Goal: Task Accomplishment & Management: Manage account settings

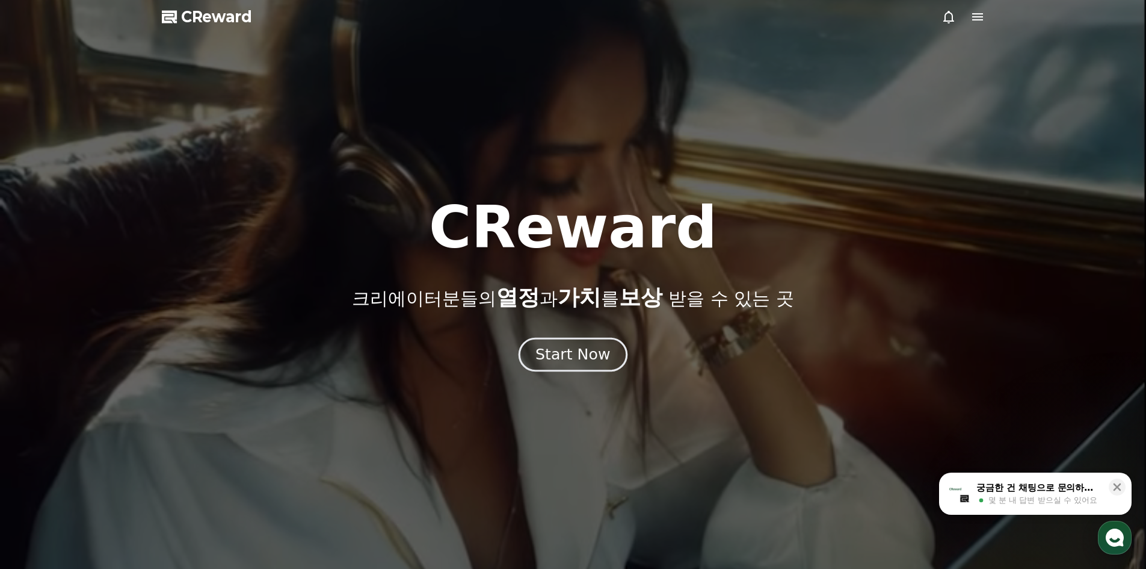
click at [589, 361] on div "Start Now" at bounding box center [573, 354] width 75 height 20
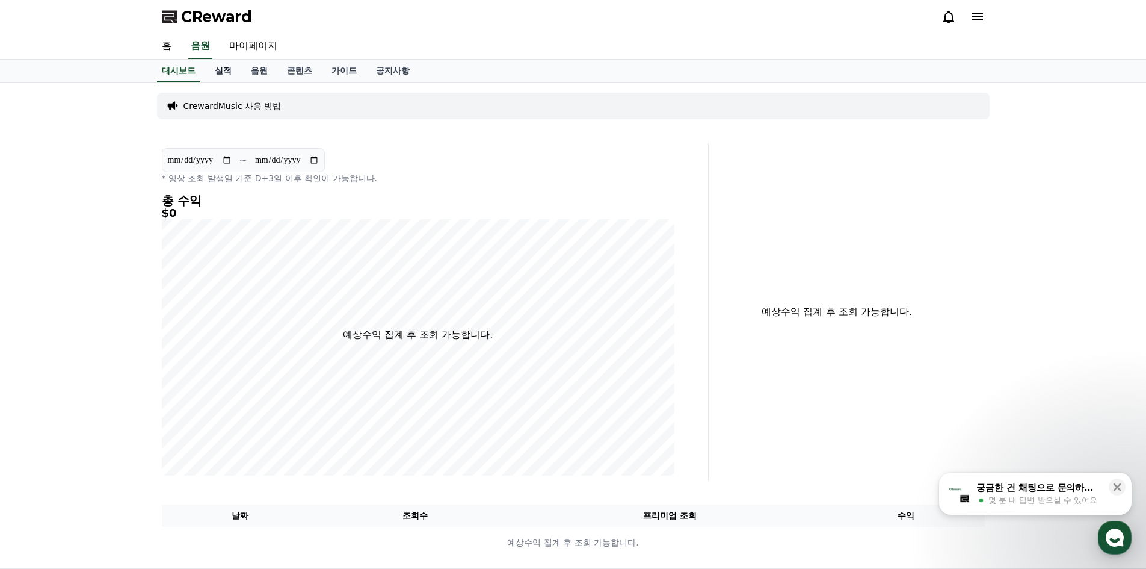
click at [221, 73] on link "실적" at bounding box center [223, 71] width 36 height 23
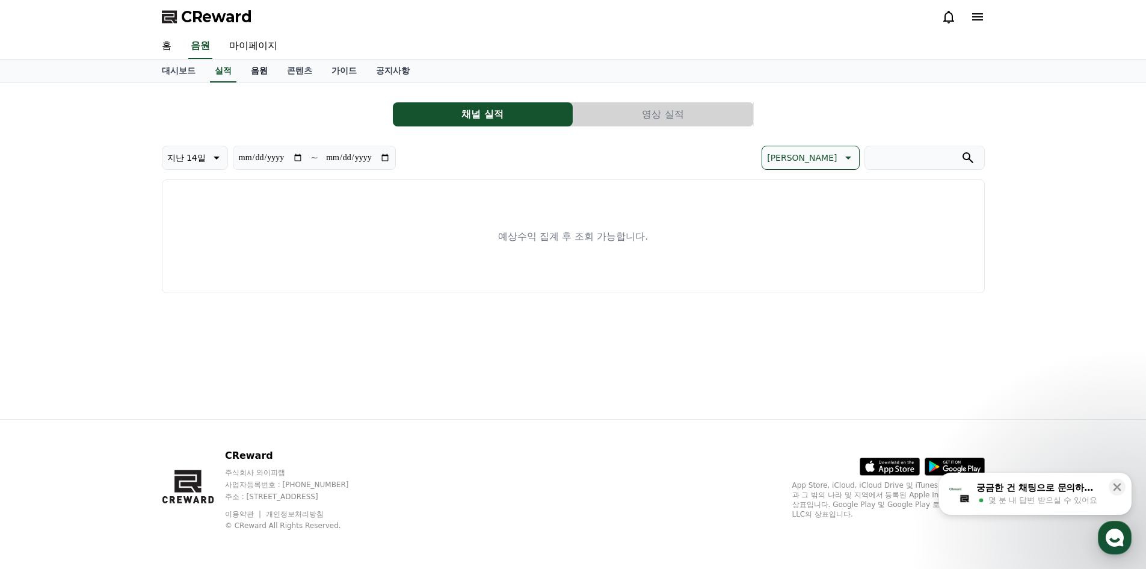
click at [251, 75] on link "음원" at bounding box center [259, 71] width 36 height 23
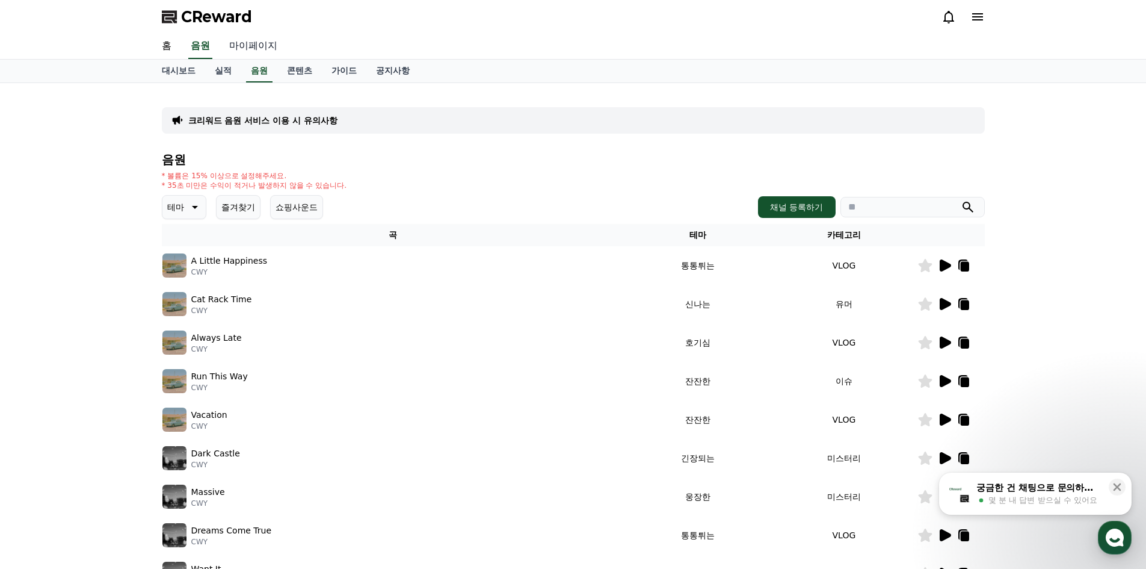
click at [258, 52] on link "마이페이지" at bounding box center [253, 46] width 67 height 25
select select "**********"
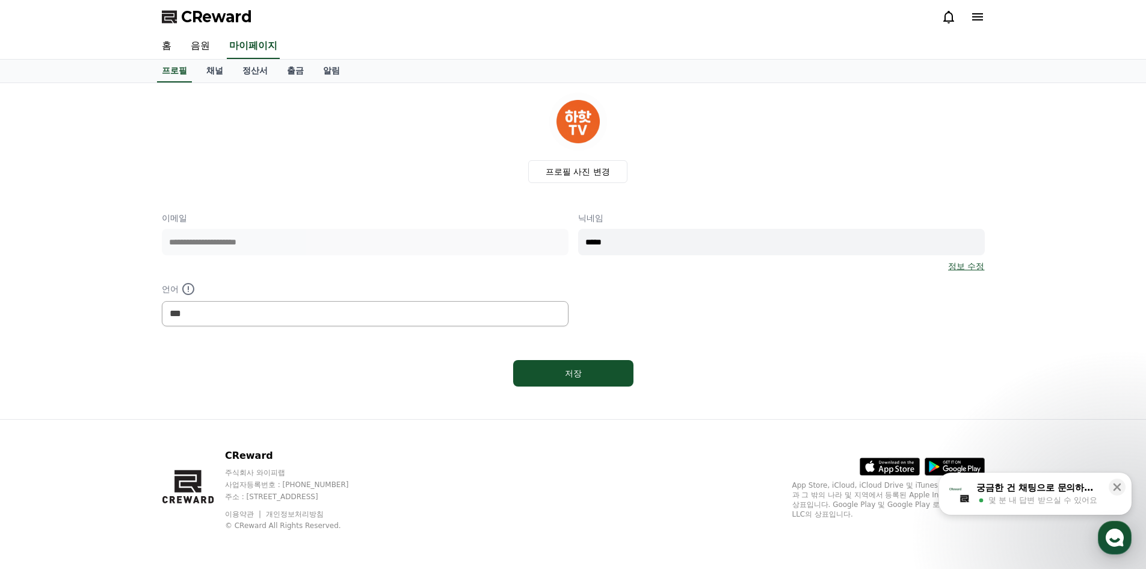
click at [965, 271] on link "정보 수정" at bounding box center [966, 266] width 36 height 12
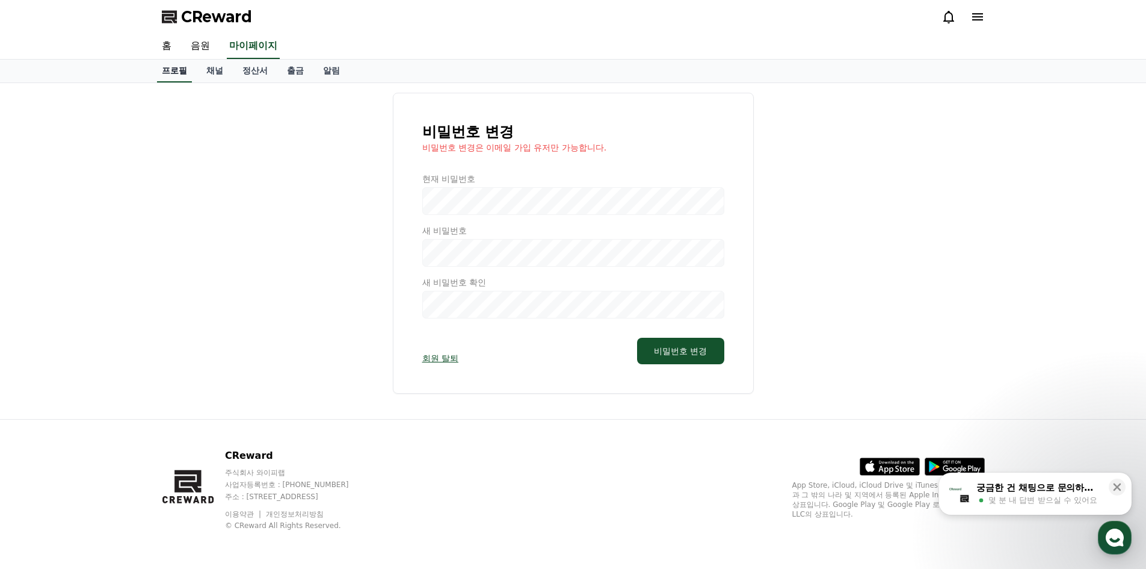
click at [169, 78] on link "프로필" at bounding box center [174, 71] width 35 height 23
select select "**********"
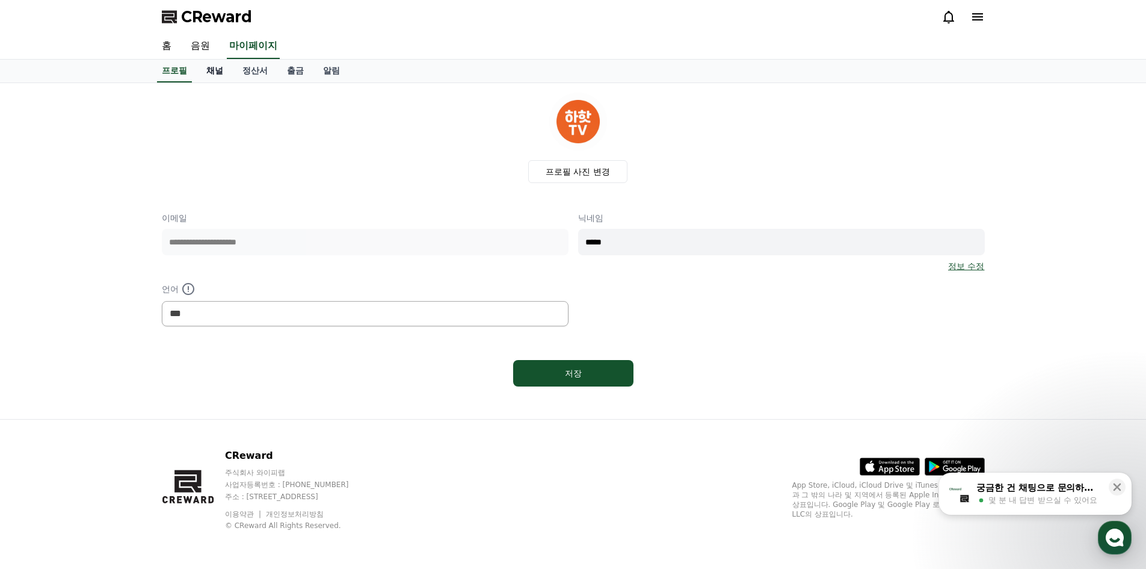
click at [212, 73] on link "채널" at bounding box center [215, 71] width 36 height 23
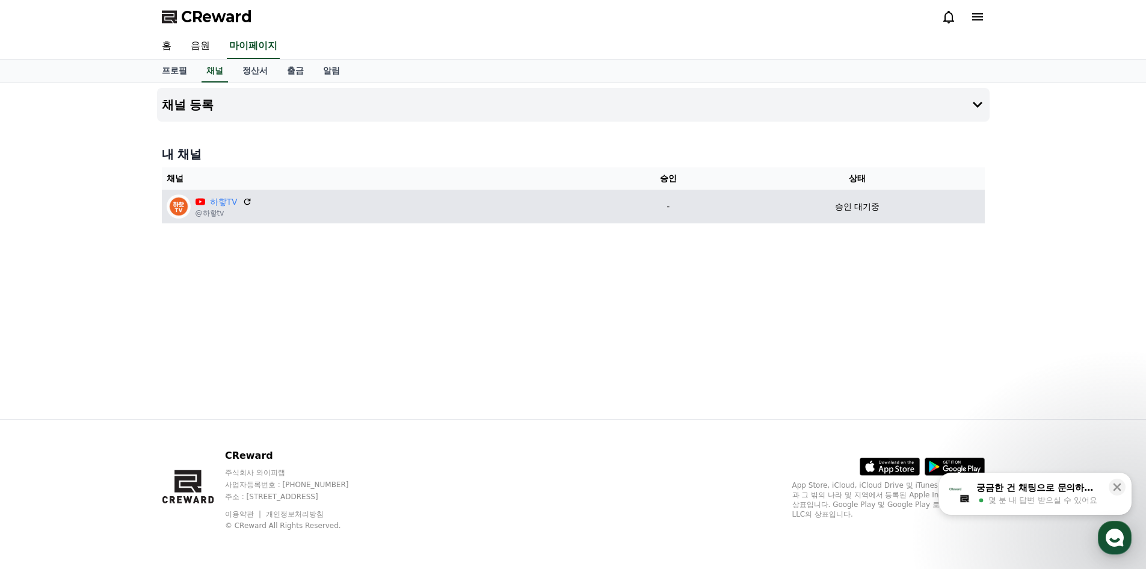
drag, startPoint x: 277, startPoint y: 199, endPoint x: 255, endPoint y: 202, distance: 21.9
click at [255, 202] on div "하핳TV @하핳tv" at bounding box center [384, 206] width 435 height 24
click at [236, 200] on link "하핳TV" at bounding box center [224, 202] width 28 height 13
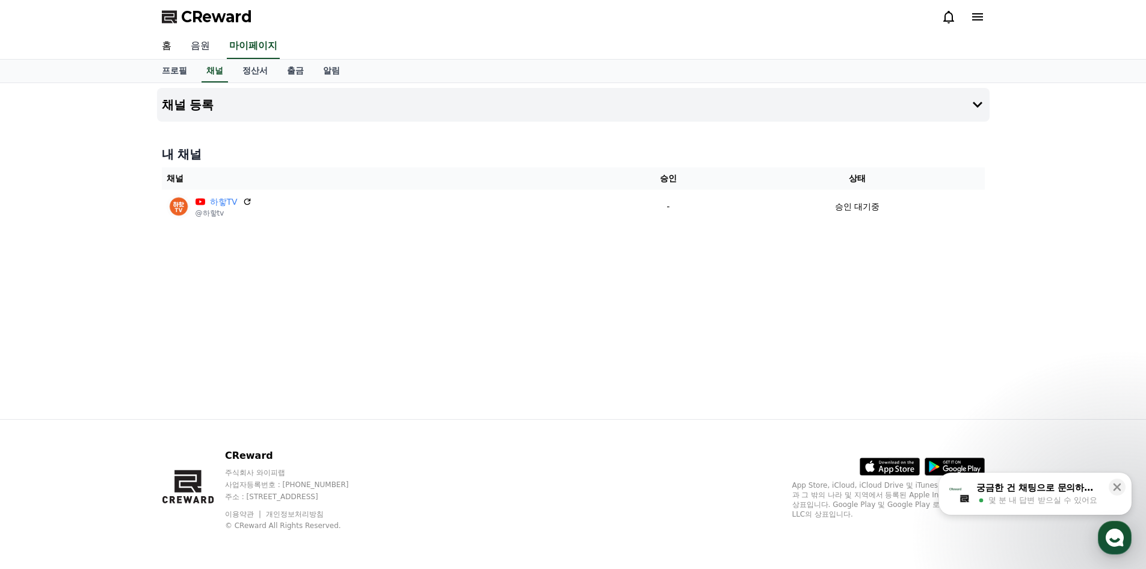
drag, startPoint x: 177, startPoint y: 205, endPoint x: 190, endPoint y: 46, distance: 159.4
click at [190, 46] on link "음원" at bounding box center [200, 46] width 39 height 25
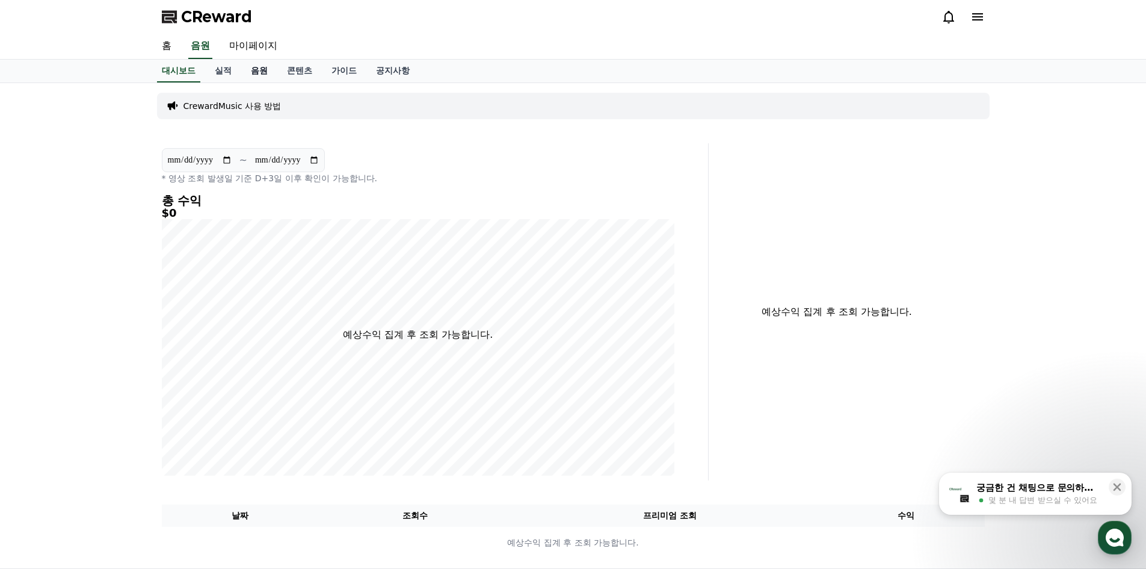
click at [258, 74] on link "음원" at bounding box center [259, 71] width 36 height 23
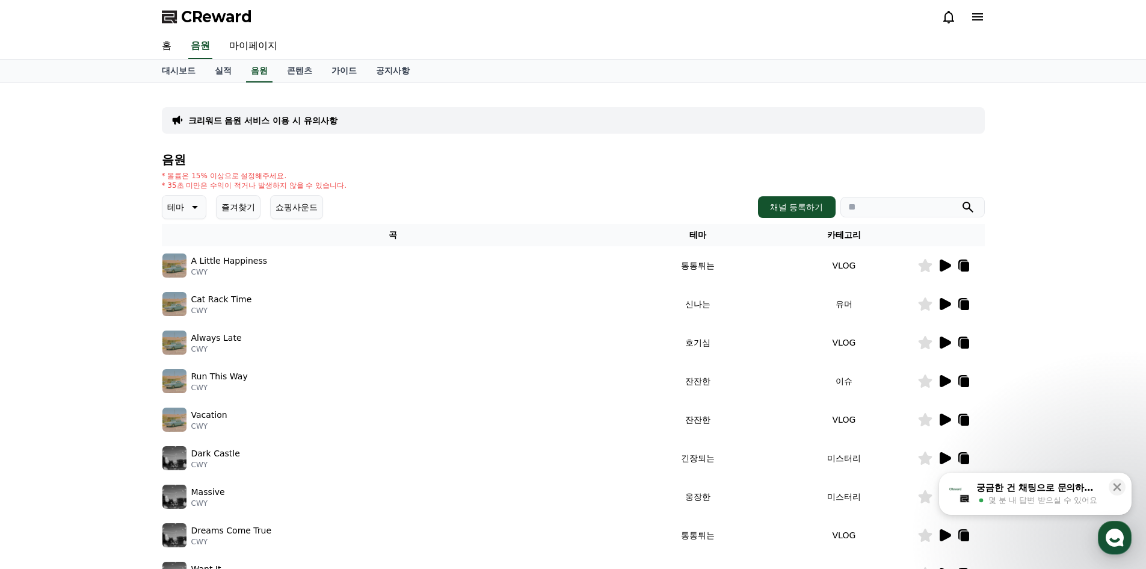
click at [965, 265] on icon at bounding box center [964, 267] width 8 height 10
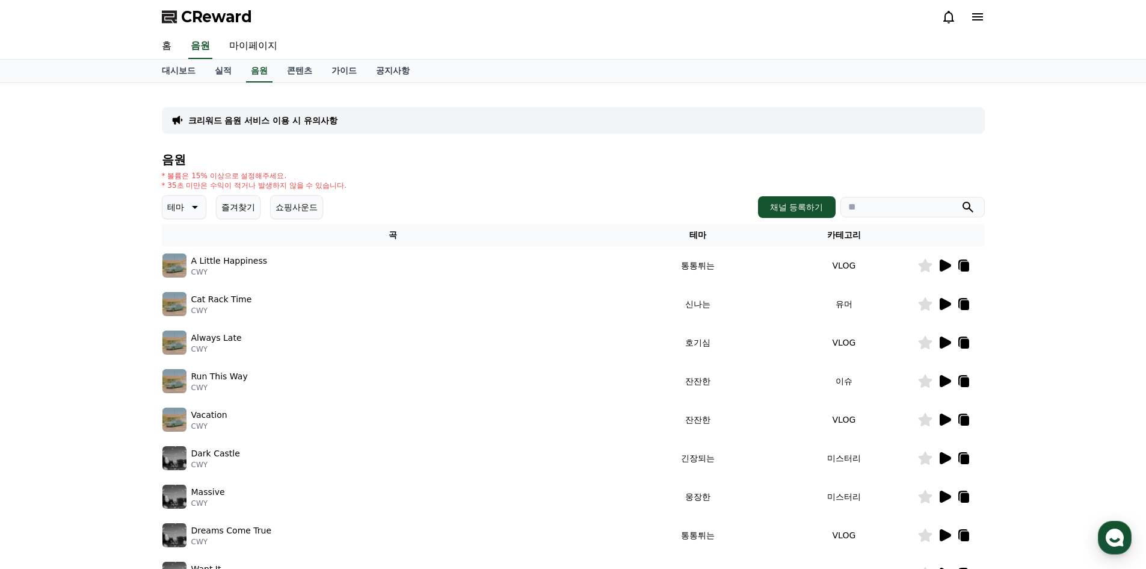
click at [191, 14] on span "CReward" at bounding box center [216, 16] width 71 height 19
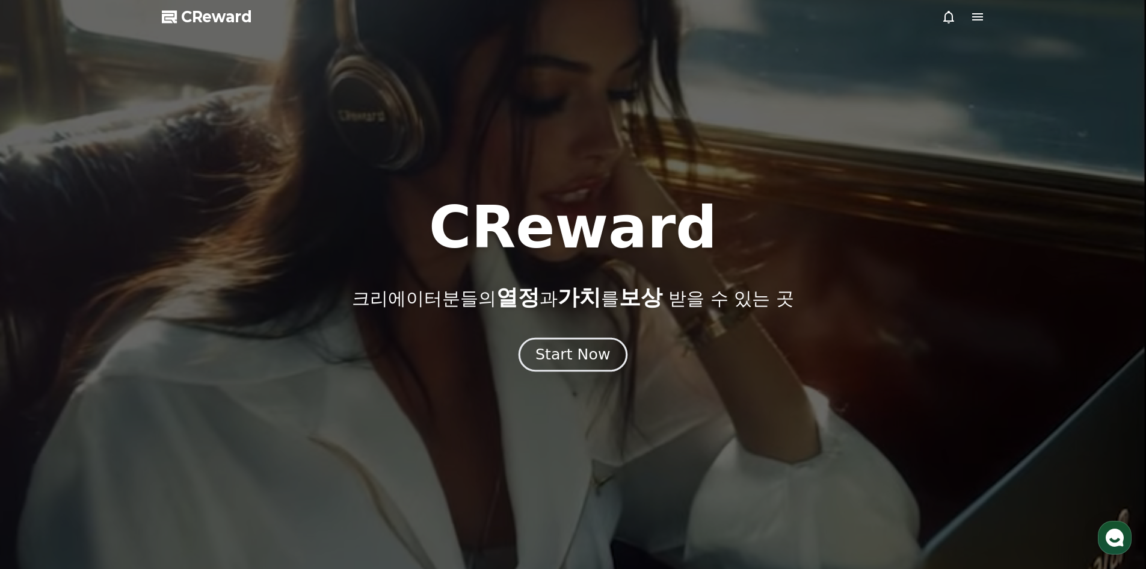
click at [578, 357] on div "Start Now" at bounding box center [573, 354] width 75 height 20
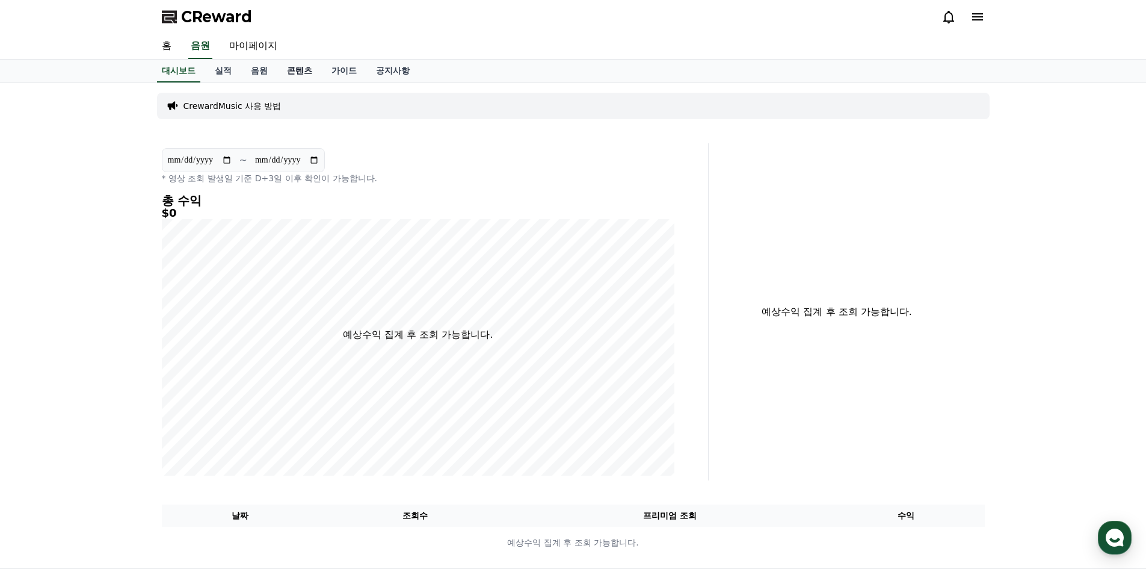
click at [311, 69] on link "콘텐츠" at bounding box center [299, 71] width 45 height 23
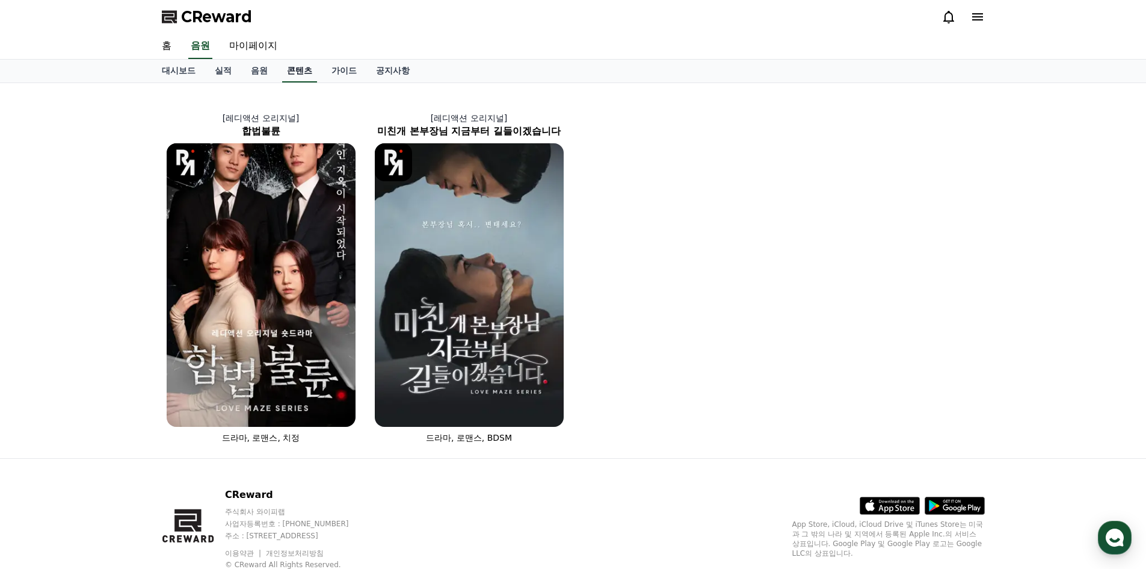
click at [301, 76] on link "콘텐츠" at bounding box center [299, 71] width 35 height 23
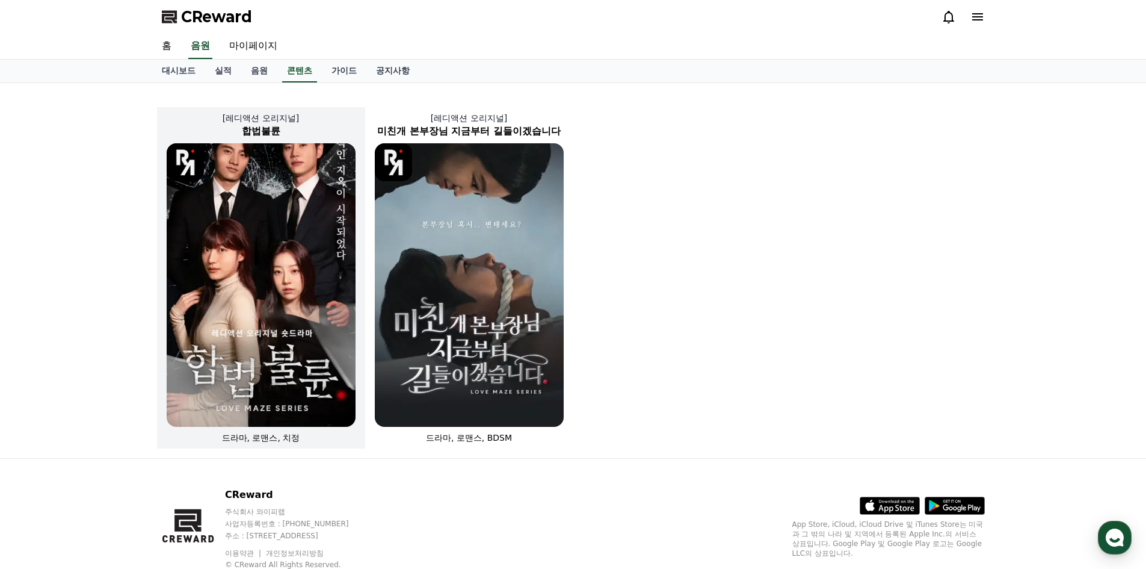
click at [291, 276] on img at bounding box center [261, 284] width 189 height 283
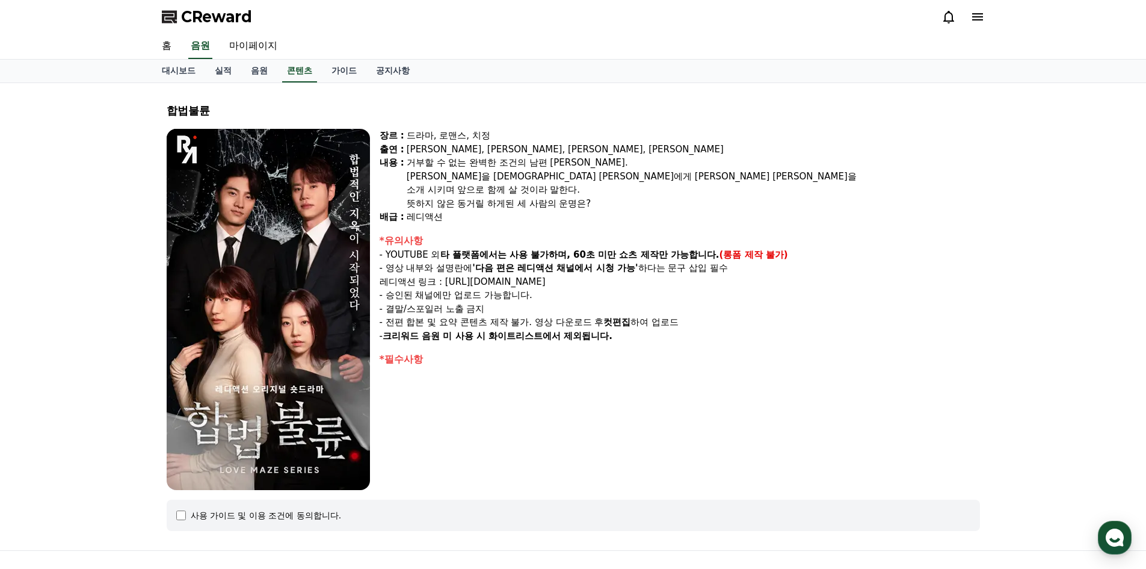
drag, startPoint x: 413, startPoint y: 149, endPoint x: 805, endPoint y: 280, distance: 413.1
click at [820, 278] on div "합법불륜 장르 : 드라마, 로맨스, 치정 출연 : [PERSON_NAME], [PERSON_NAME], [PERSON_NAME], [PERSO…" at bounding box center [573, 317] width 823 height 448
click at [580, 287] on p "레디액션 링크 : [URL][DOMAIN_NAME]" at bounding box center [680, 282] width 601 height 14
drag, startPoint x: 542, startPoint y: 285, endPoint x: 619, endPoint y: 287, distance: 76.4
click at [571, 285] on p "레디액션 링크 : [URL][DOMAIN_NAME]" at bounding box center [680, 282] width 601 height 14
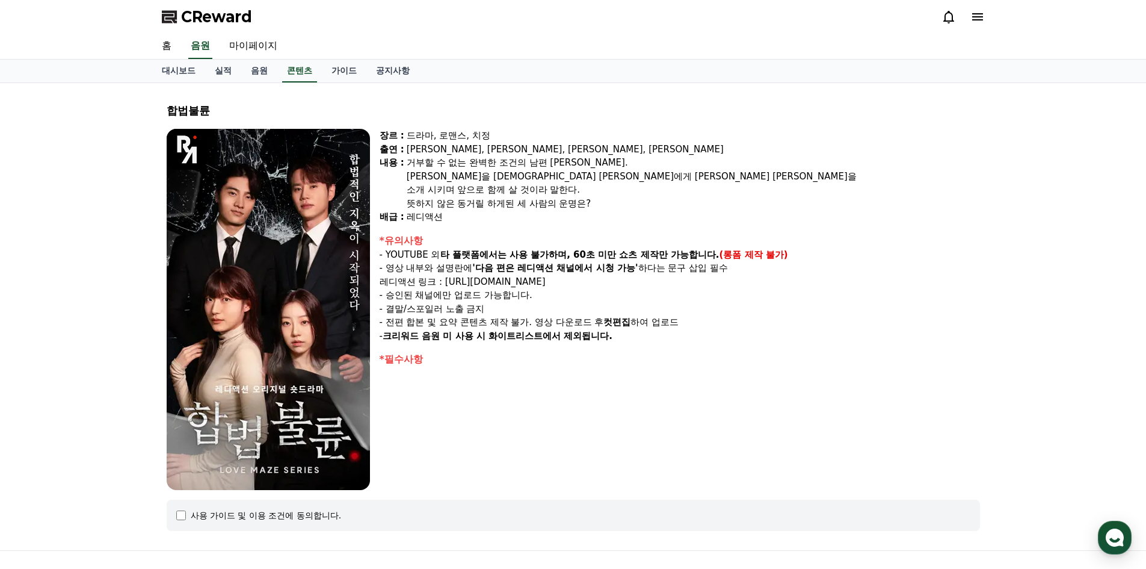
drag, startPoint x: 426, startPoint y: 298, endPoint x: 484, endPoint y: 320, distance: 61.7
click at [445, 301] on p "- 승인된 채널에만 업로드 가능합니다." at bounding box center [680, 295] width 601 height 14
drag, startPoint x: 423, startPoint y: 318, endPoint x: 528, endPoint y: 328, distance: 105.8
click at [501, 323] on p "- 전편 합본 및 요약 콘텐츠 제작 불가. 영상 다운로드 후 컷편집 하여 업로드" at bounding box center [680, 322] width 601 height 14
drag, startPoint x: 616, startPoint y: 339, endPoint x: 395, endPoint y: 344, distance: 220.3
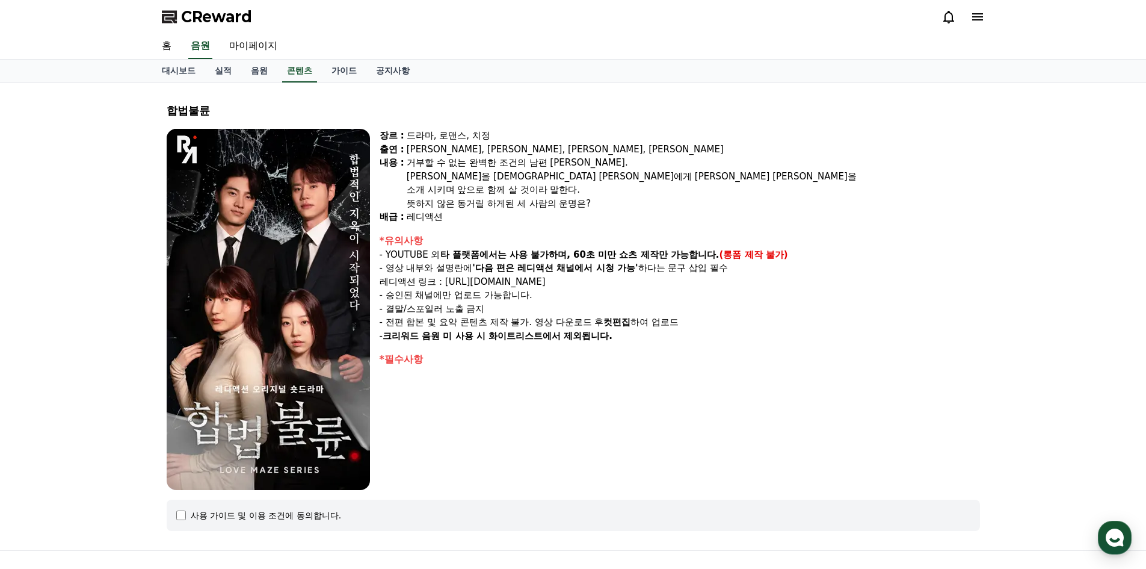
click at [404, 344] on div "장르 : 드라마, 로맨스, 치정 출연 : [PERSON_NAME], [PERSON_NAME], [PERSON_NAME], [PERSON_NAM…" at bounding box center [680, 309] width 601 height 361
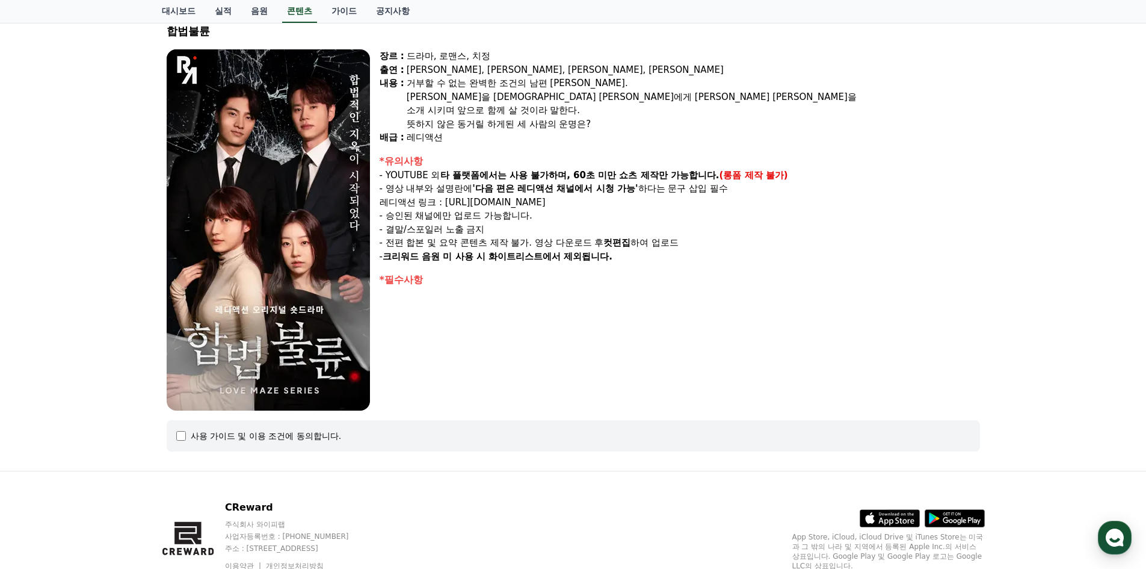
scroll to position [131, 0]
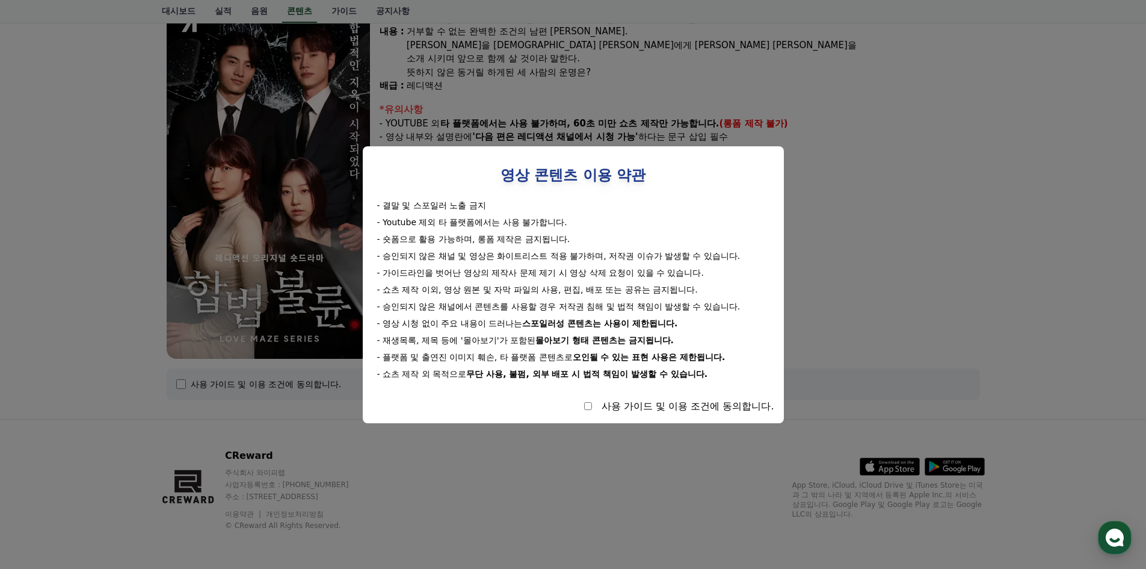
select select
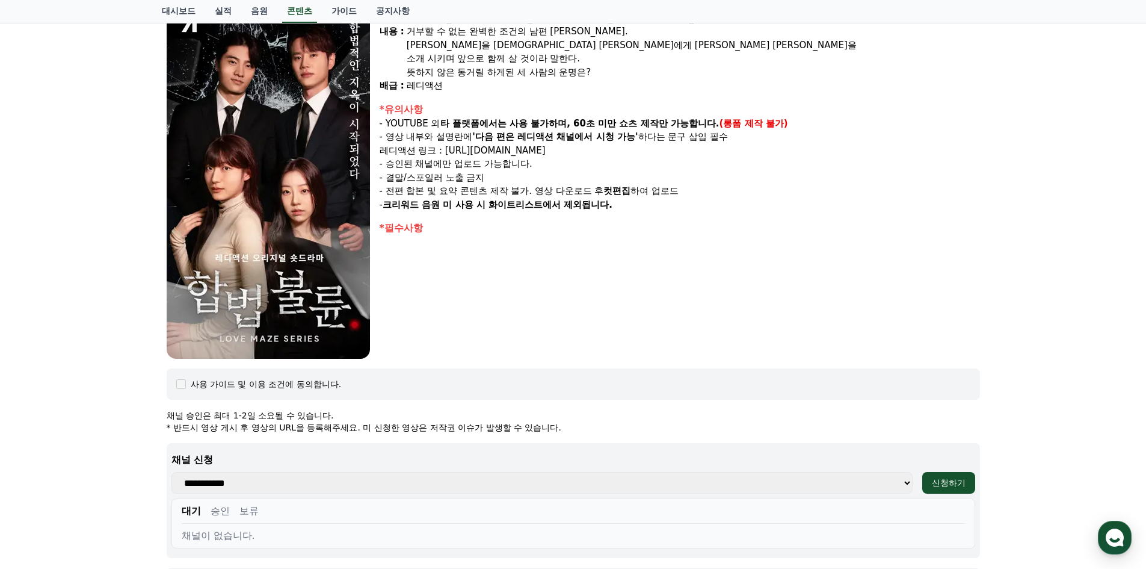
drag, startPoint x: 872, startPoint y: 306, endPoint x: 808, endPoint y: 303, distance: 64.5
click at [867, 305] on div "장르 : 드라마, 로맨스, 치정 출연 : [PERSON_NAME], [PERSON_NAME], [PERSON_NAME], [PERSON_NAM…" at bounding box center [680, 178] width 601 height 361
click at [527, 483] on select "**********" at bounding box center [542, 483] width 741 height 22
select select
click at [172, 472] on select "**********" at bounding box center [542, 483] width 741 height 22
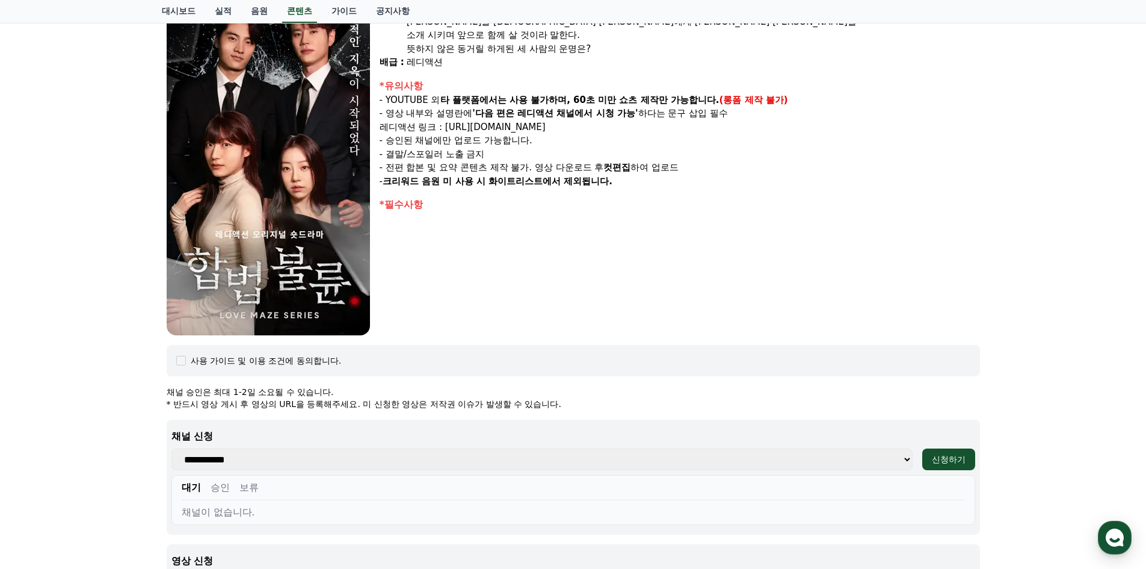
scroll to position [0, 0]
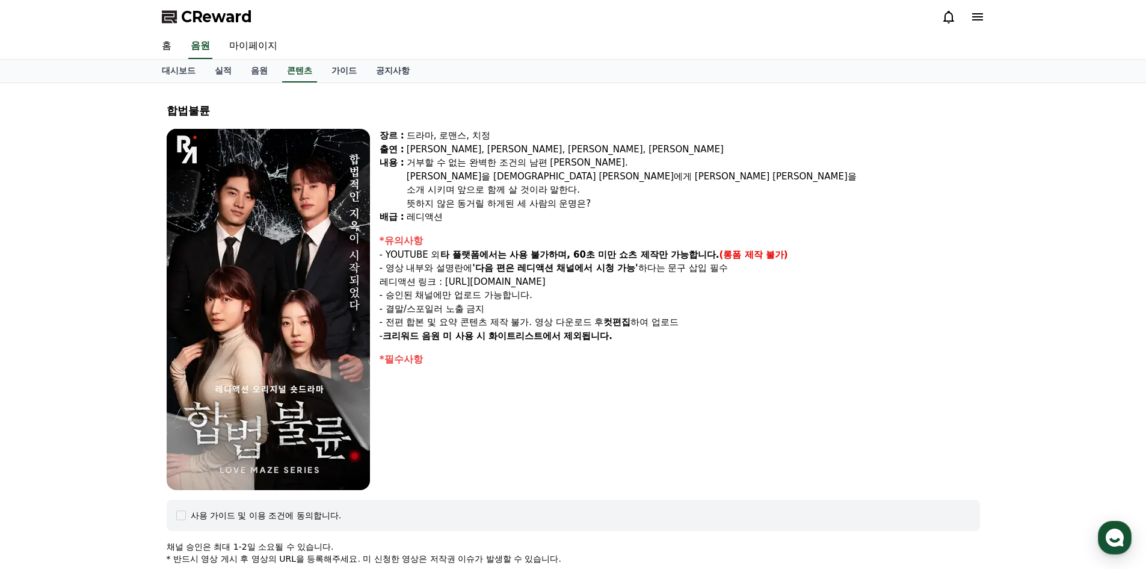
drag, startPoint x: 412, startPoint y: 138, endPoint x: 441, endPoint y: 341, distance: 204.9
click at [441, 341] on div "장르 : 드라마, 로맨스, 치정 출연 : [PERSON_NAME], [PERSON_NAME], [PERSON_NAME], [PERSON_NAM…" at bounding box center [680, 309] width 601 height 361
click at [301, 76] on link "콘텐츠" at bounding box center [299, 71] width 35 height 23
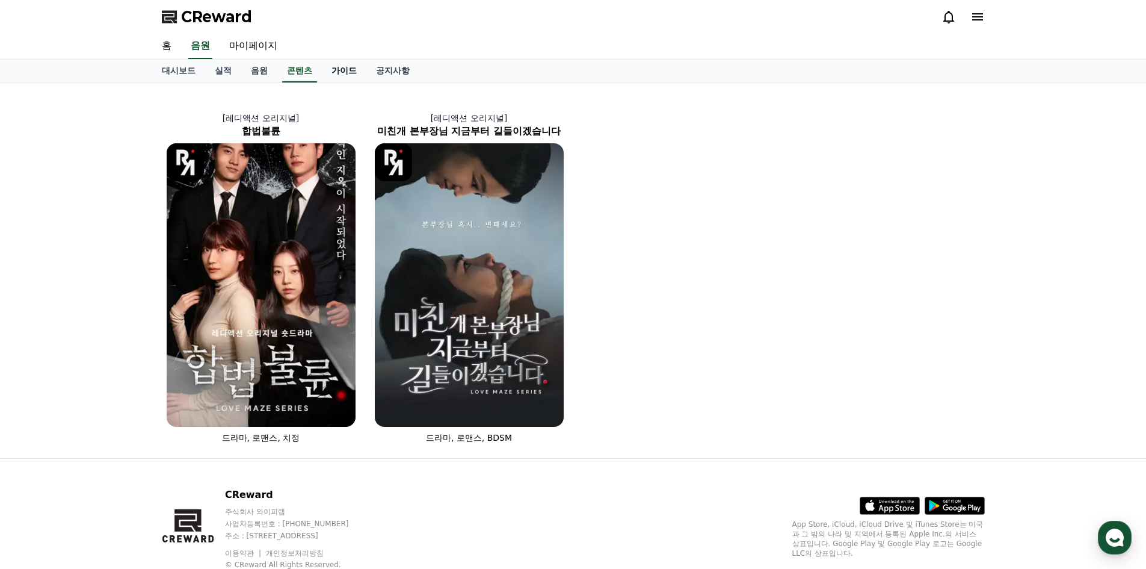
click at [335, 72] on link "가이드" at bounding box center [344, 71] width 45 height 23
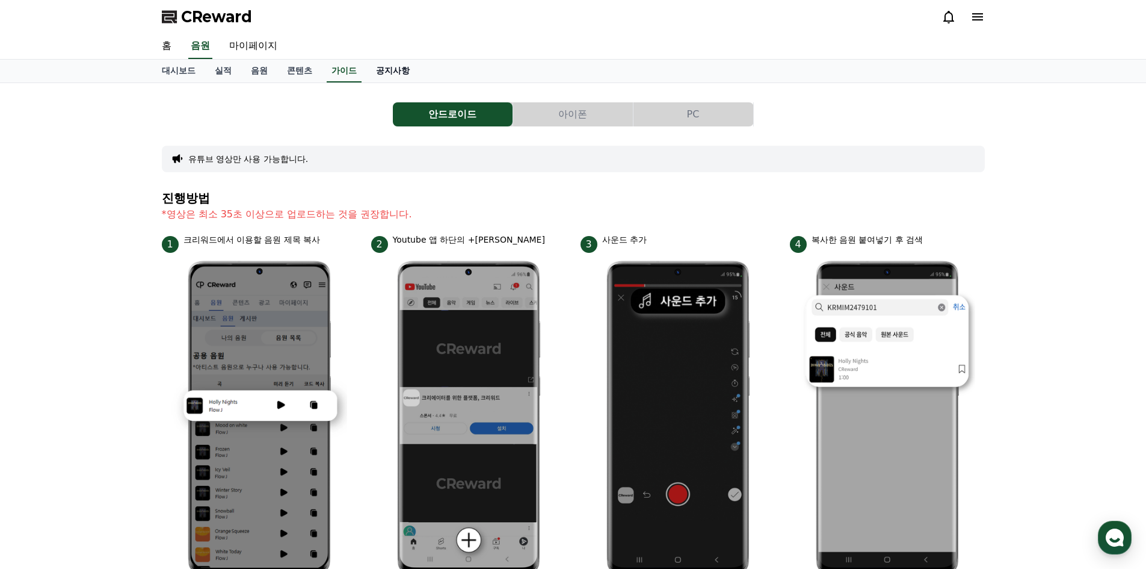
click at [399, 69] on link "공지사항" at bounding box center [392, 71] width 53 height 23
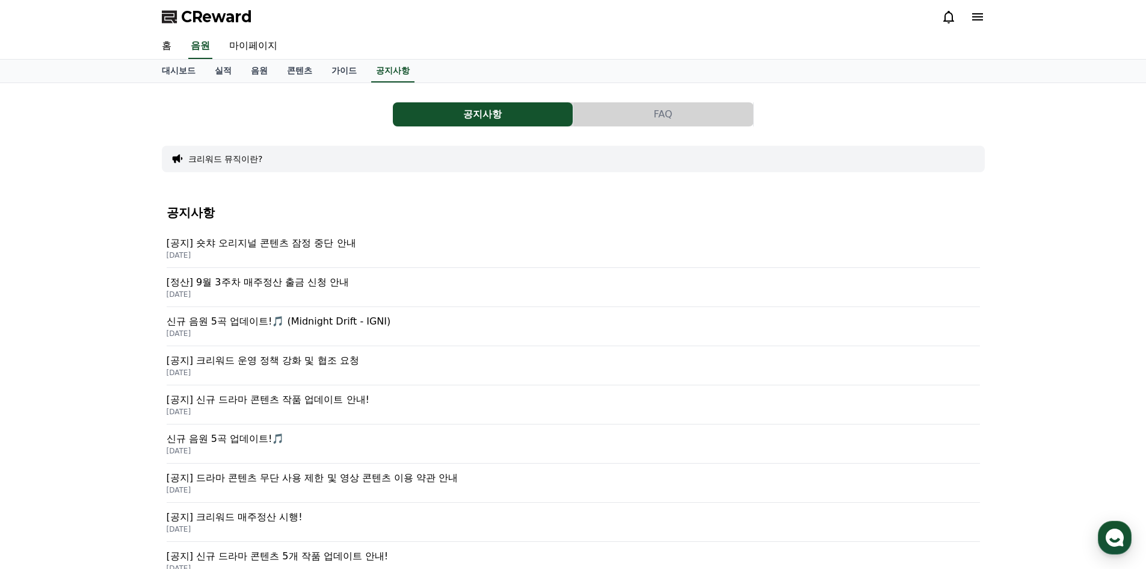
click at [321, 247] on p "[공지] 숏챠 오리지널 콘텐츠 잠정 중단 안내" at bounding box center [574, 243] width 814 height 14
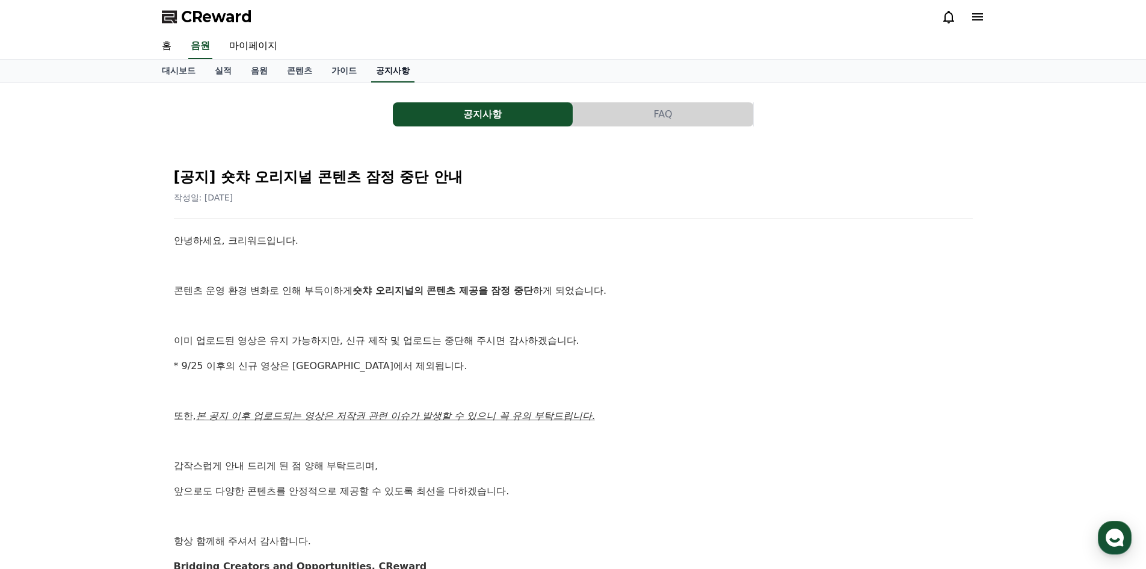
click at [389, 71] on link "공지사항" at bounding box center [392, 71] width 43 height 23
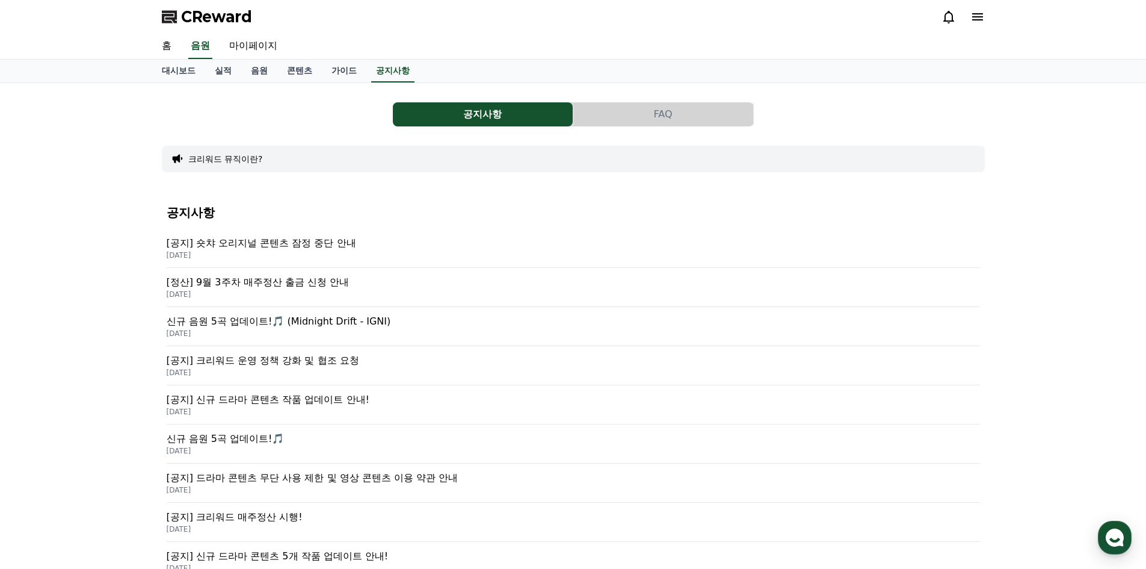
click at [305, 368] on p "[DATE]" at bounding box center [574, 373] width 814 height 10
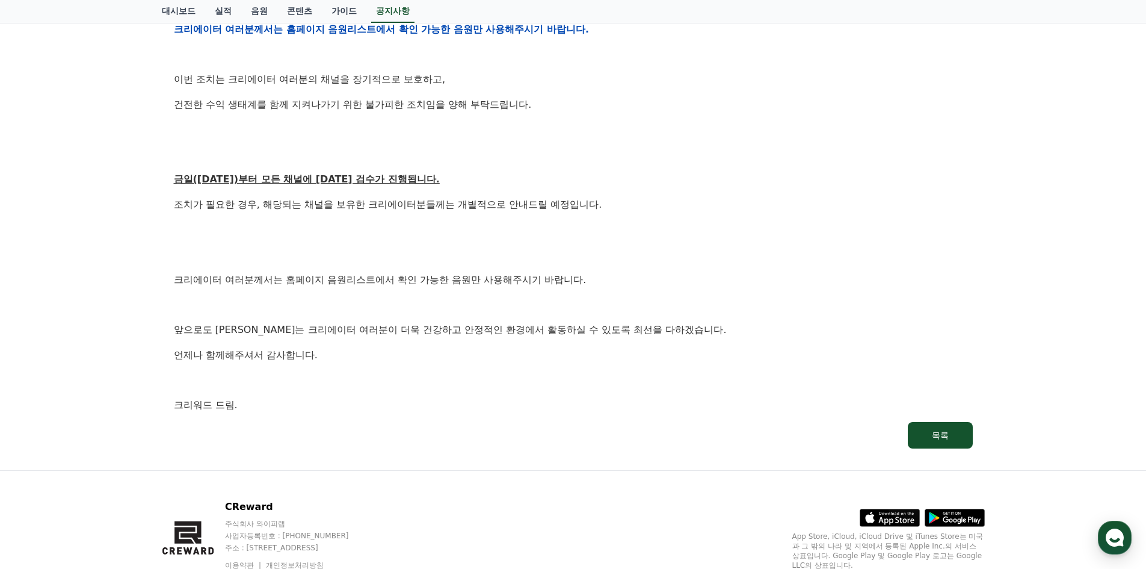
scroll to position [638, 0]
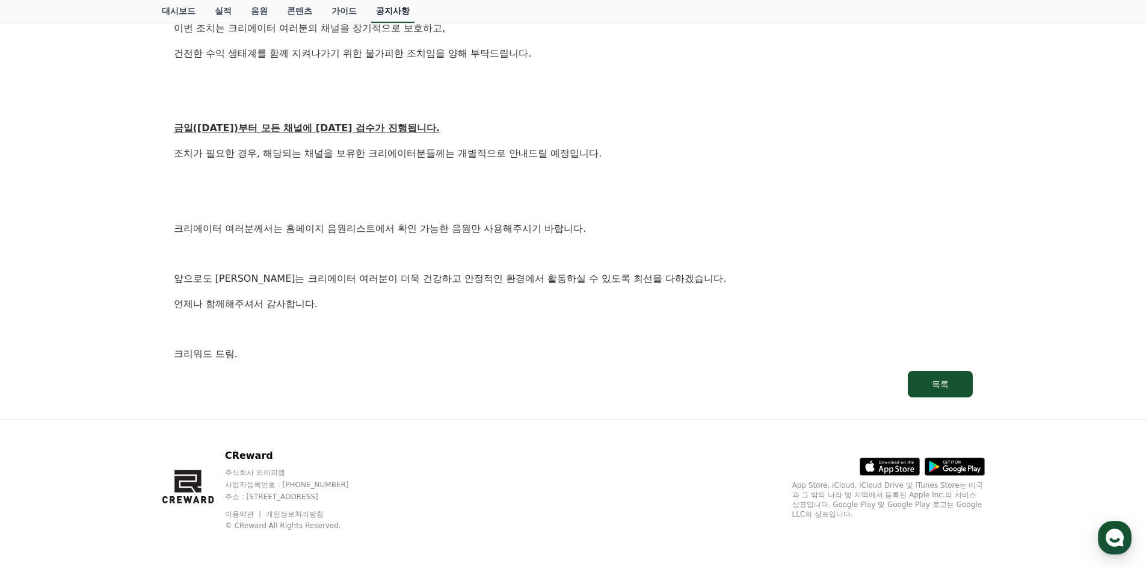
click at [387, 17] on link "공지사항" at bounding box center [392, 11] width 43 height 23
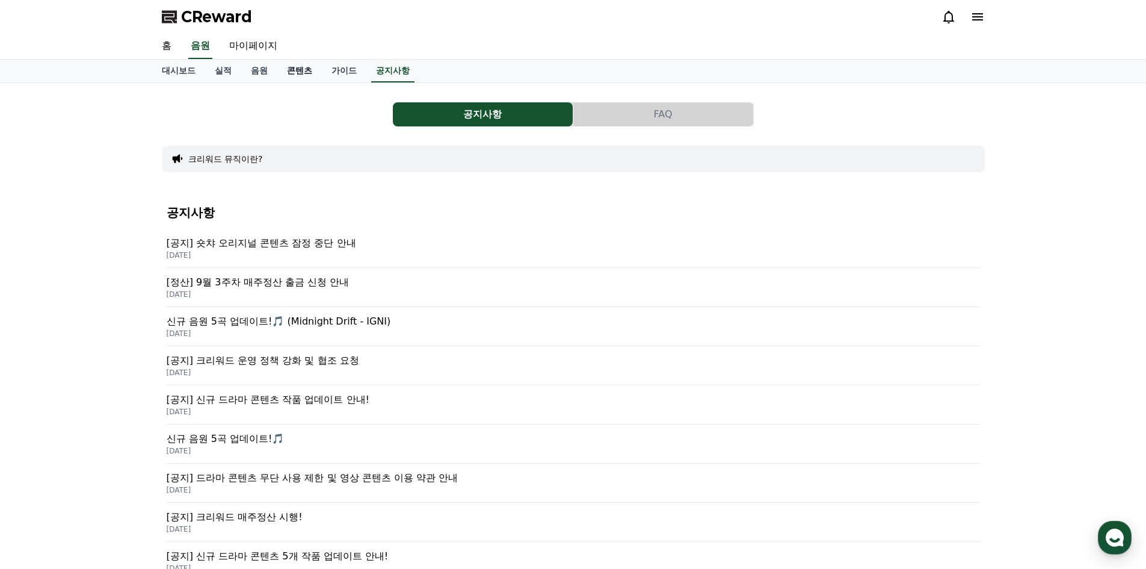
click at [301, 73] on link "콘텐츠" at bounding box center [299, 71] width 45 height 23
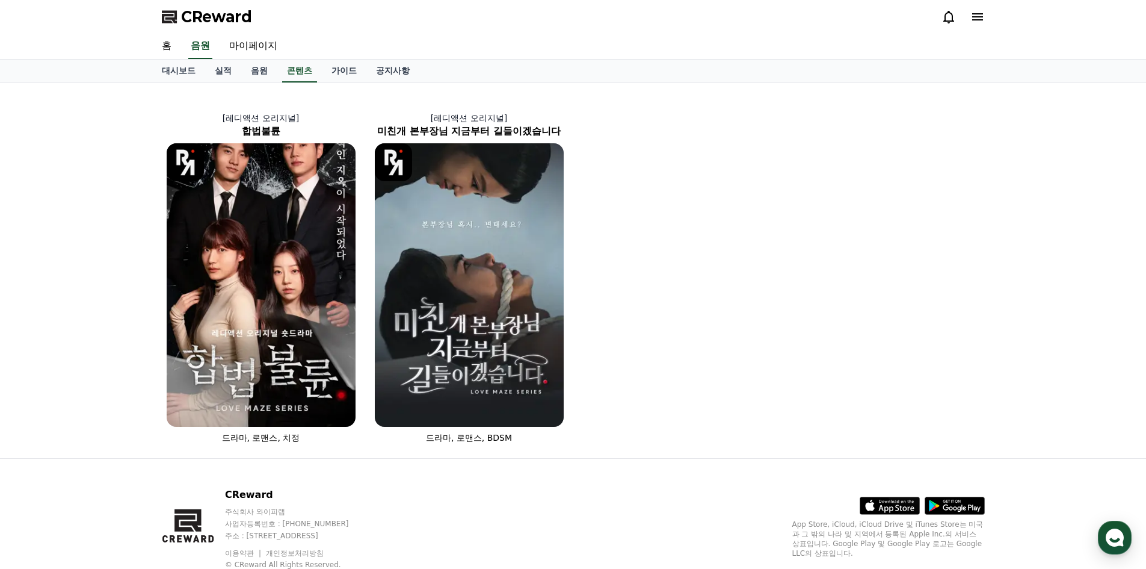
click at [977, 11] on icon at bounding box center [978, 17] width 14 height 14
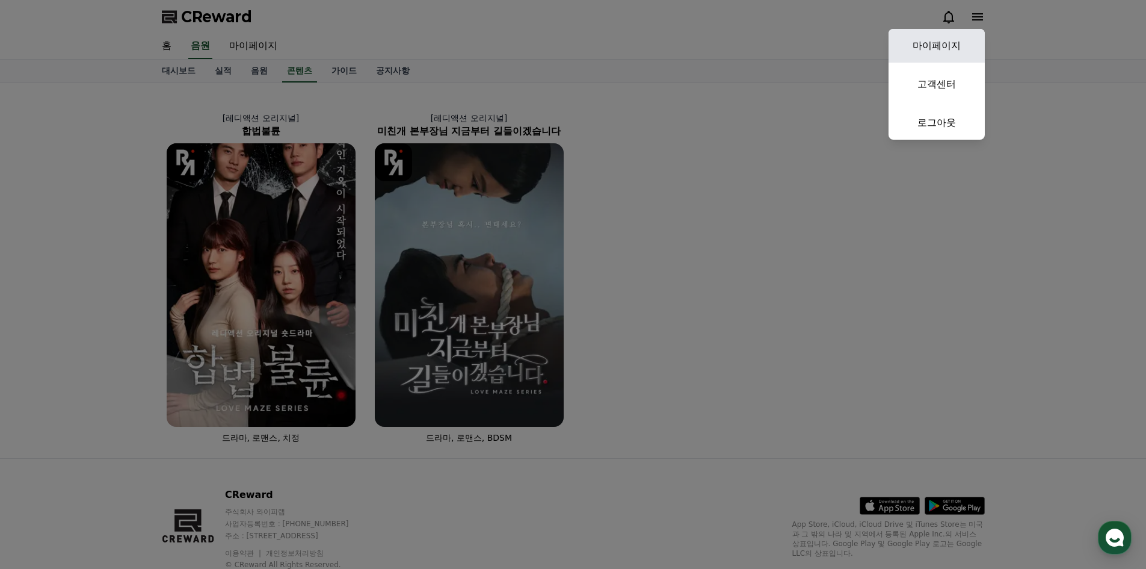
click at [963, 45] on link "마이페이지" at bounding box center [937, 46] width 96 height 34
select select "**********"
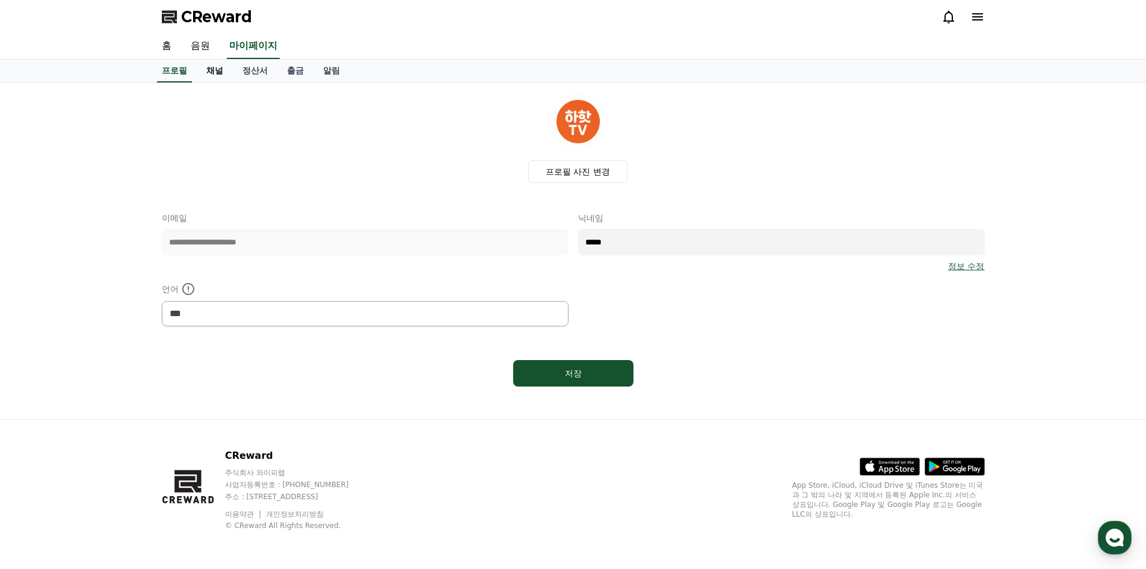
click at [214, 73] on link "채널" at bounding box center [215, 71] width 36 height 23
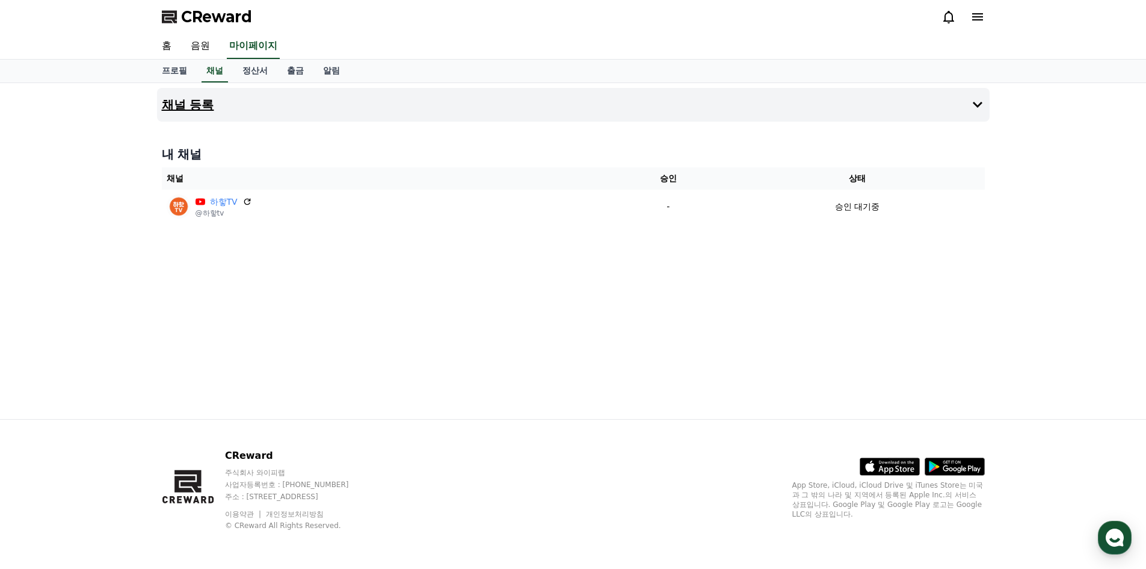
click at [446, 108] on button "채널 등록" at bounding box center [573, 105] width 833 height 34
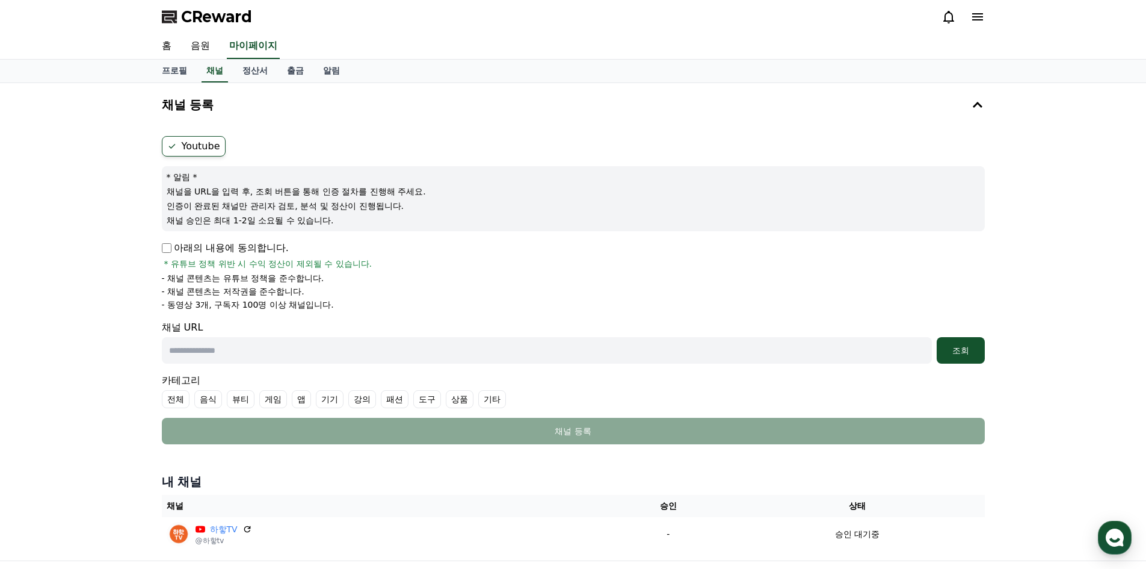
click at [326, 348] on input "text" at bounding box center [547, 350] width 770 height 26
type input "**********"
click at [960, 354] on div "조회" at bounding box center [961, 350] width 39 height 12
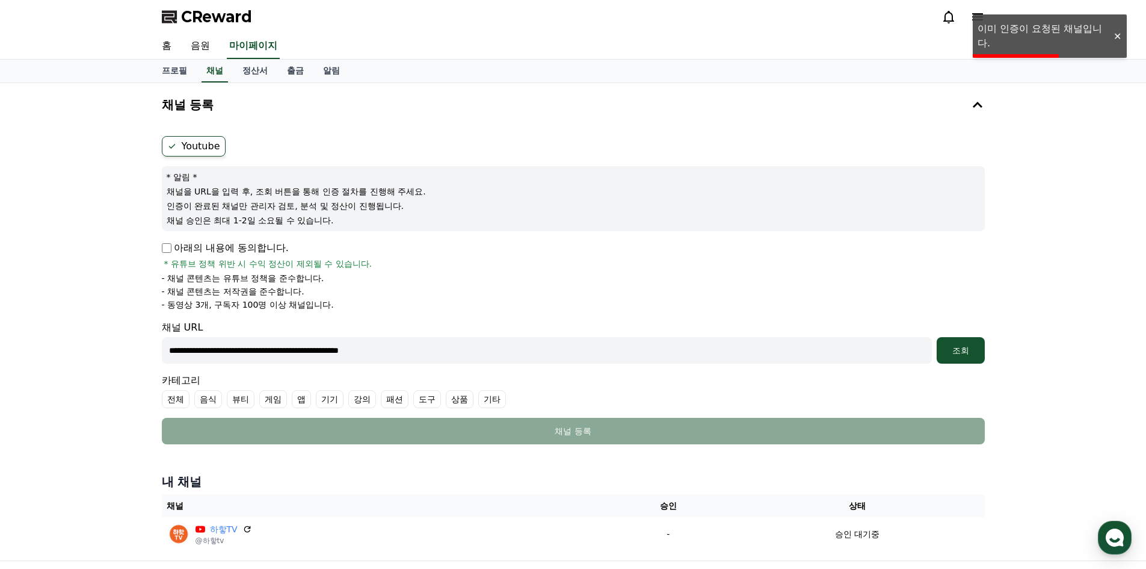
click at [1114, 42] on div at bounding box center [1117, 36] width 19 height 11
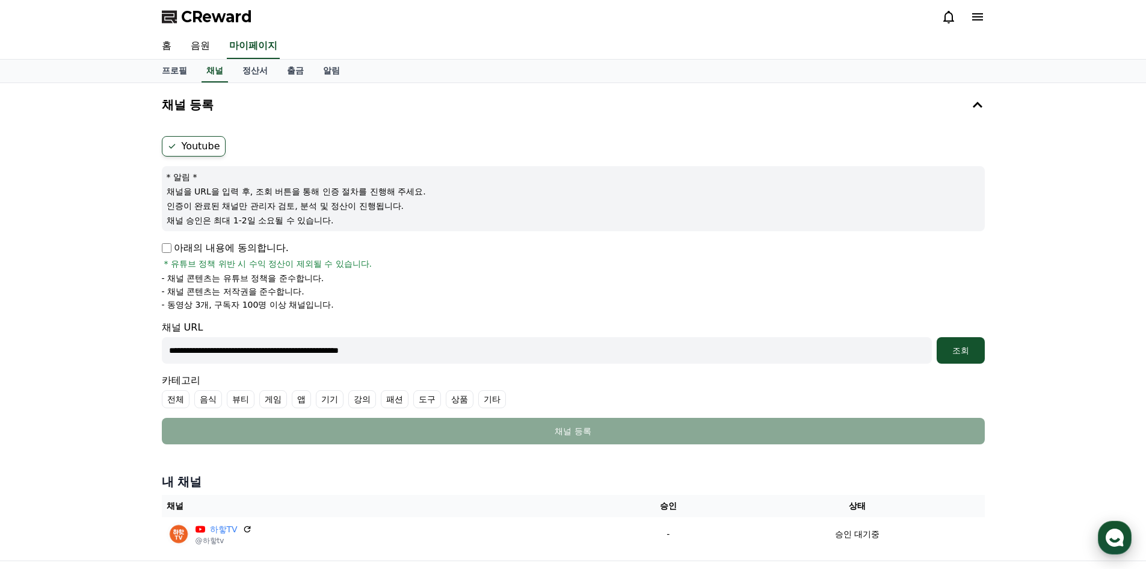
click at [1127, 540] on div "button" at bounding box center [1115, 538] width 34 height 34
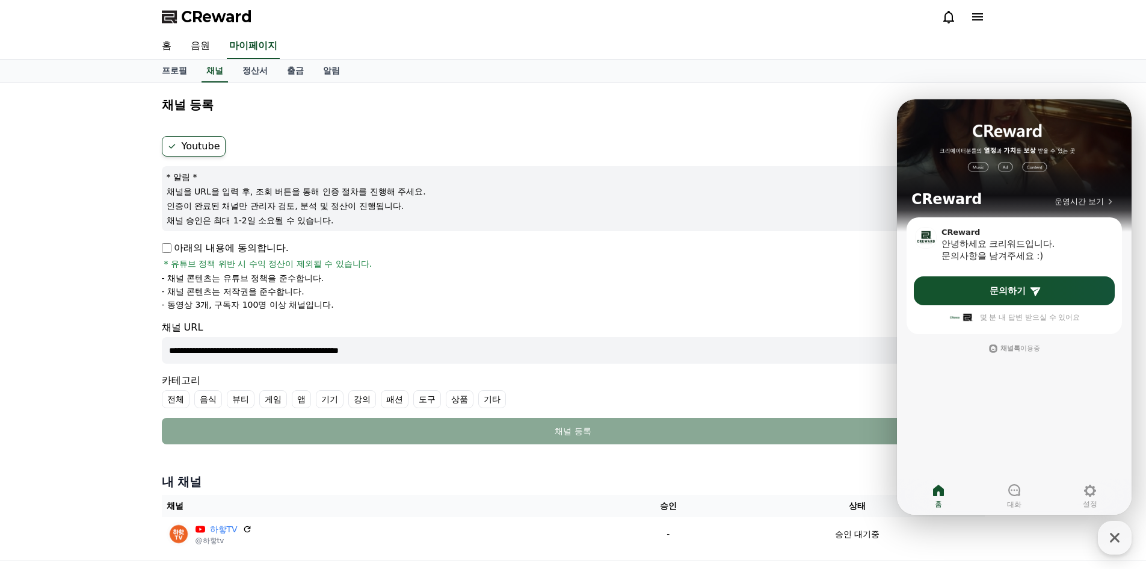
click at [1086, 49] on div "홈 음원 마이페이지" at bounding box center [573, 47] width 1146 height 26
click at [765, 374] on div "카테고리 전체 음식 뷰티 게임 앱 기기 강의 패션 도구 상품 기타" at bounding box center [573, 390] width 823 height 35
click at [1027, 497] on link "대화" at bounding box center [1015, 496] width 76 height 30
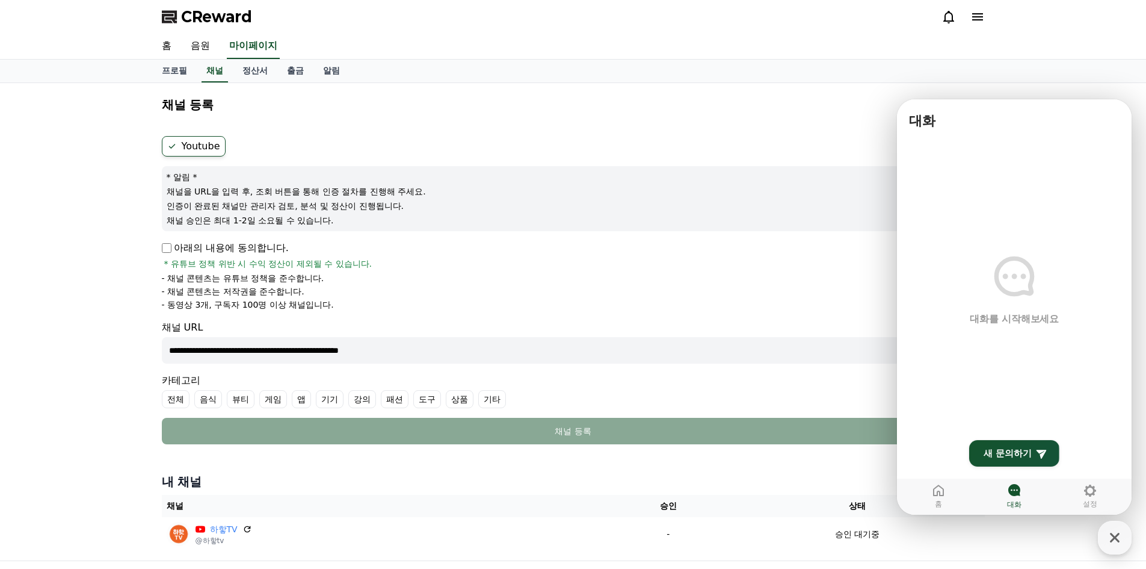
click at [750, 205] on p "인증이 완료된 채널만 관리자 검토, 분석 및 정산이 진행됩니다." at bounding box center [574, 206] width 814 height 12
click at [1096, 481] on link "설정" at bounding box center [1091, 496] width 76 height 30
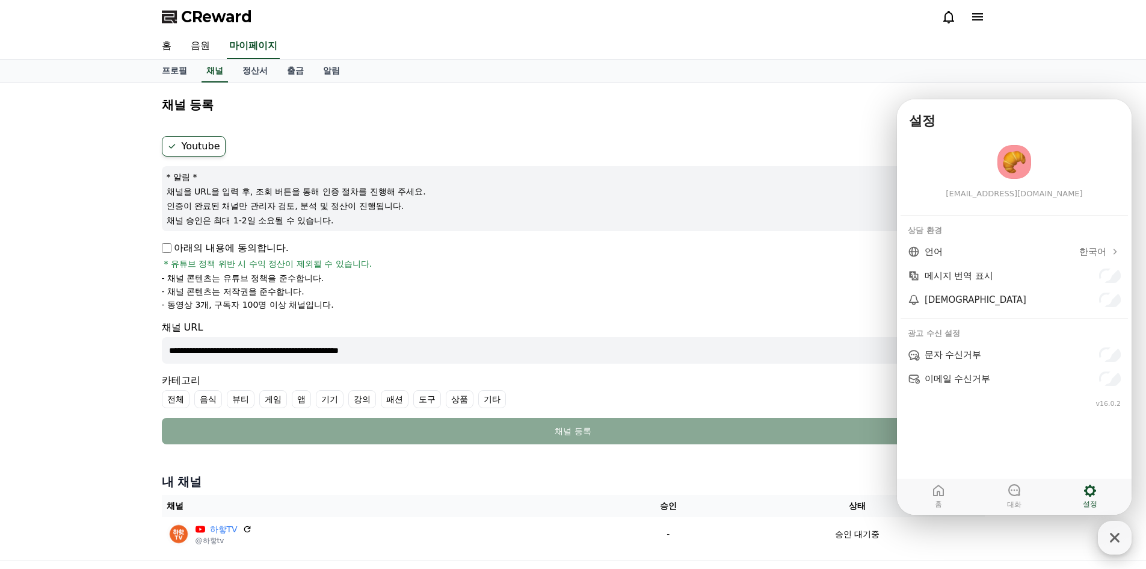
click at [1122, 534] on icon "button" at bounding box center [1115, 538] width 22 height 22
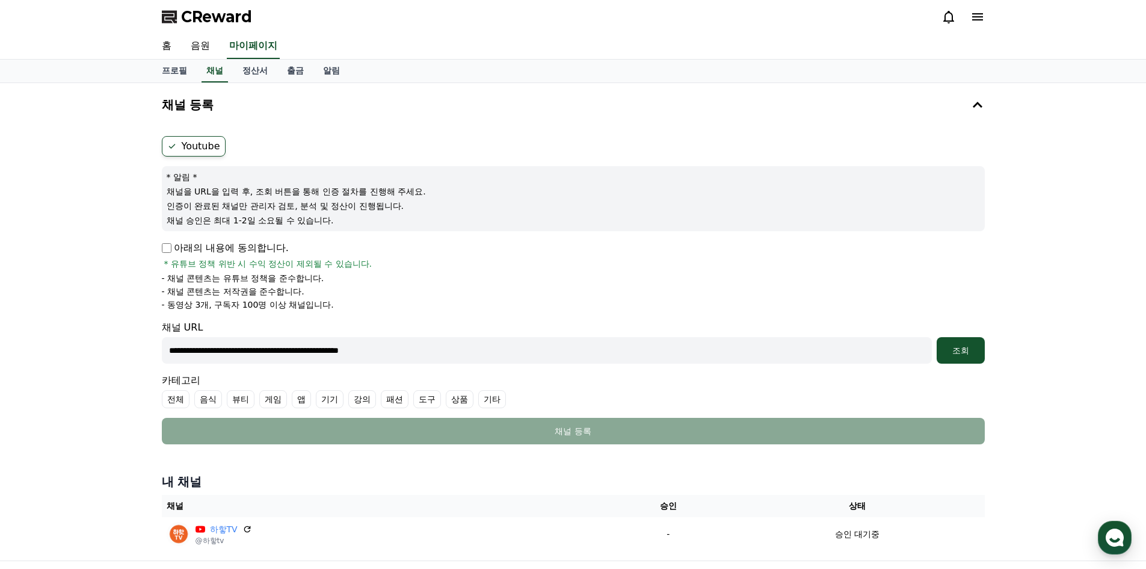
click at [188, 16] on span "CReward" at bounding box center [216, 16] width 71 height 19
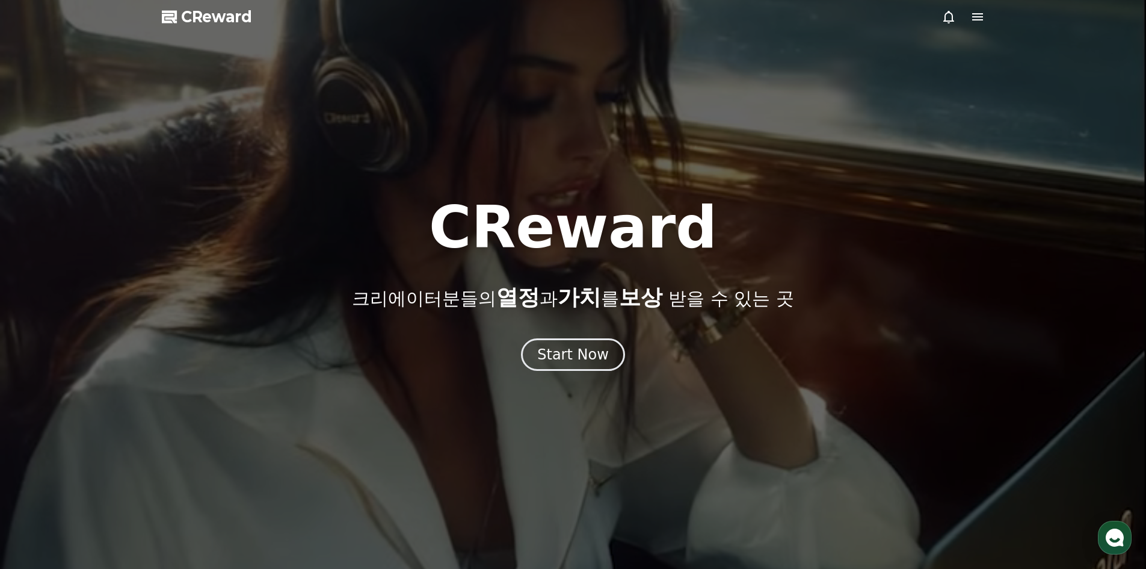
click at [978, 10] on icon at bounding box center [978, 17] width 14 height 14
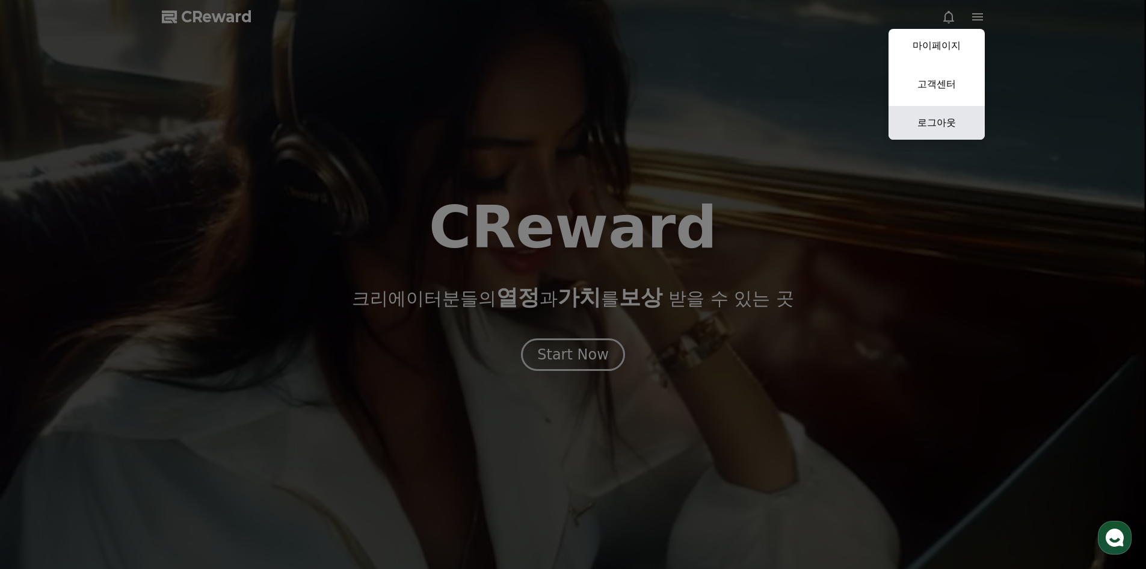
click at [949, 130] on link "로그아웃" at bounding box center [937, 123] width 96 height 34
